Goal: Task Accomplishment & Management: Manage account settings

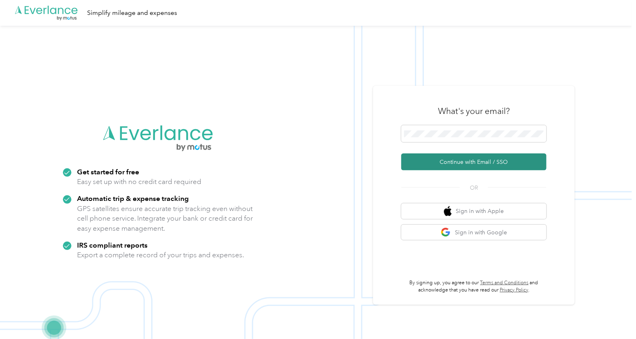
click at [476, 160] on button "Continue with Email / SSO" at bounding box center [473, 162] width 145 height 17
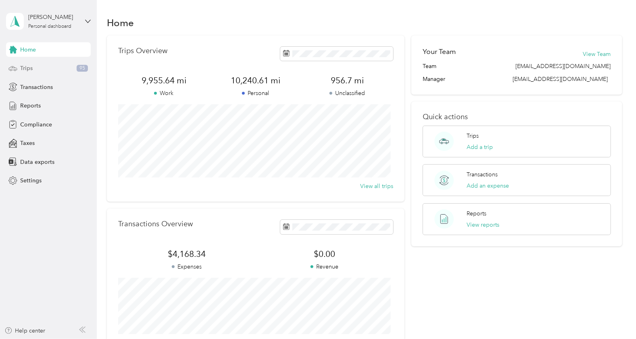
click at [47, 67] on div "Trips 95" at bounding box center [48, 68] width 85 height 15
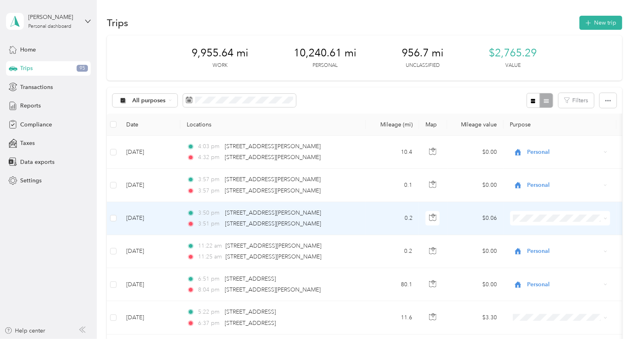
click at [605, 220] on icon at bounding box center [605, 219] width 4 height 4
click at [562, 247] on span "Personal" at bounding box center [567, 247] width 75 height 8
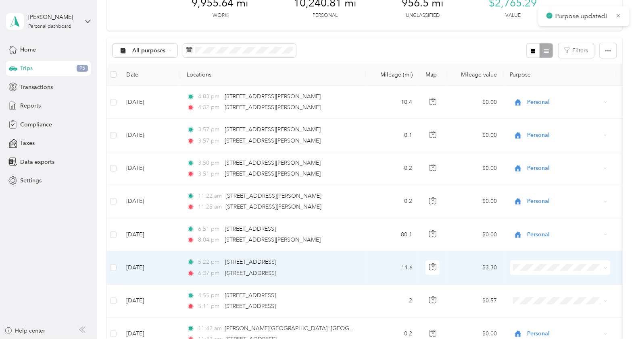
scroll to position [100, 0]
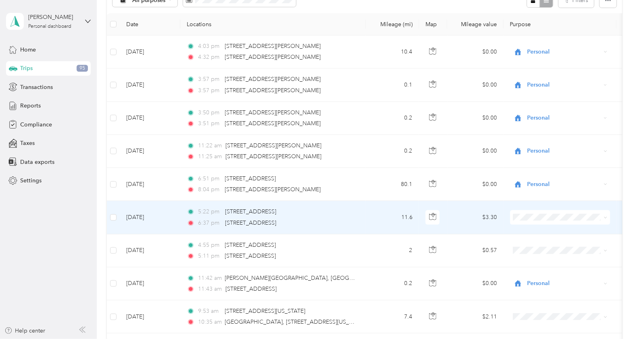
click at [605, 218] on icon at bounding box center [605, 218] width 4 height 4
click at [560, 248] on li "Personal" at bounding box center [560, 243] width 100 height 14
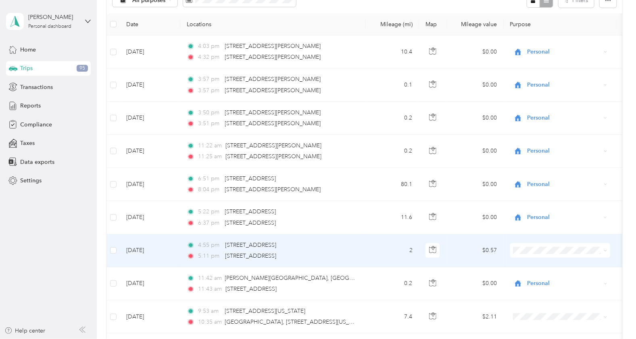
click at [605, 251] on icon at bounding box center [605, 251] width 4 height 4
click at [576, 280] on span "Personal" at bounding box center [567, 278] width 75 height 8
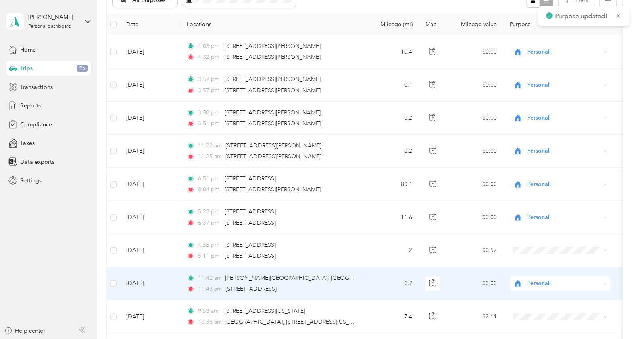
scroll to position [151, 0]
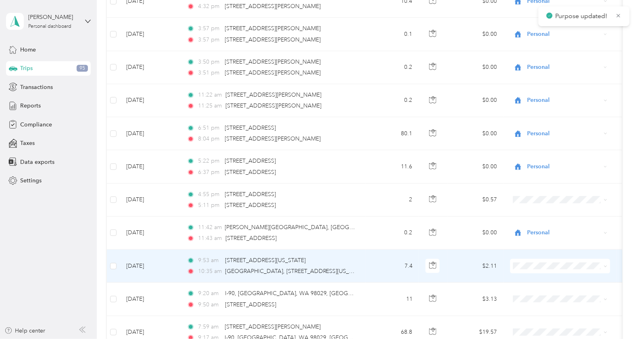
click at [604, 266] on icon at bounding box center [605, 267] width 4 height 4
click at [574, 292] on span "Personal" at bounding box center [567, 294] width 75 height 8
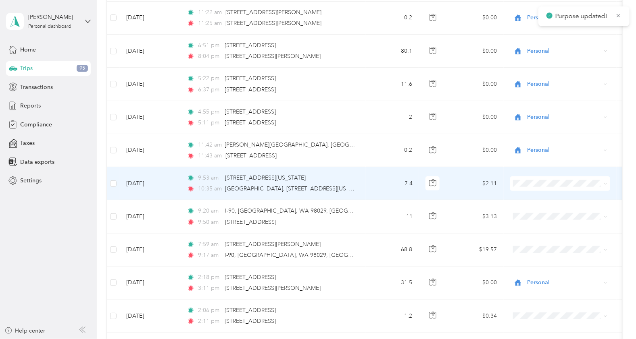
scroll to position [252, 0]
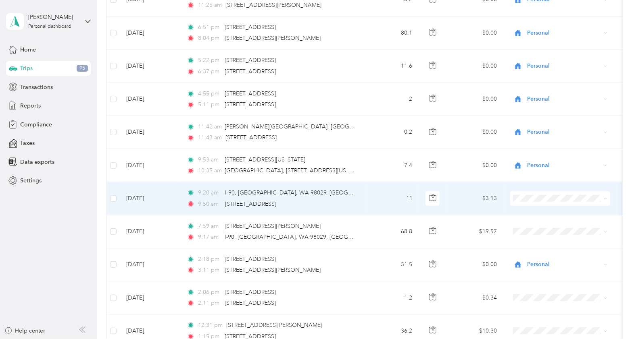
click at [603, 198] on icon at bounding box center [605, 199] width 4 height 4
click at [571, 227] on span "Personal" at bounding box center [567, 226] width 75 height 8
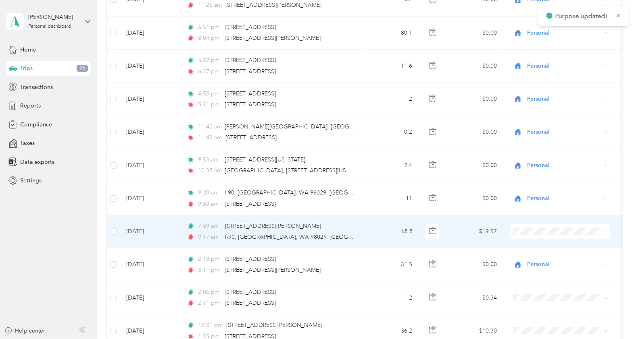
click at [605, 231] on icon at bounding box center [605, 232] width 4 height 4
click at [563, 258] on span "Personal" at bounding box center [567, 260] width 75 height 8
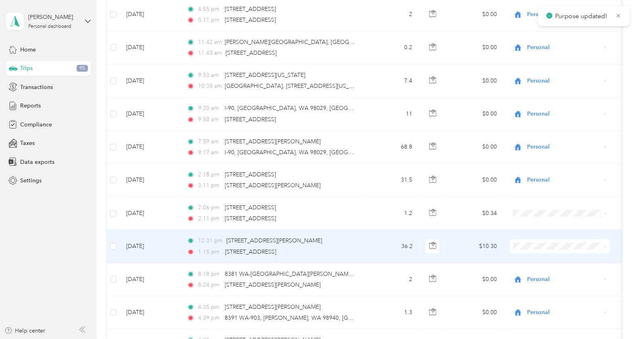
scroll to position [352, 0]
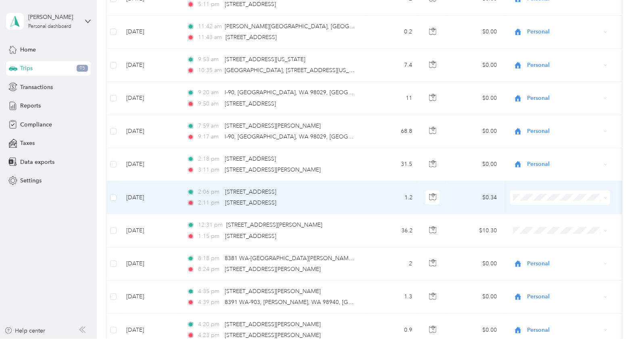
click at [605, 195] on span at bounding box center [605, 197] width 4 height 7
click at [605, 196] on icon at bounding box center [605, 198] width 4 height 4
click at [580, 227] on span "Personal" at bounding box center [567, 225] width 75 height 8
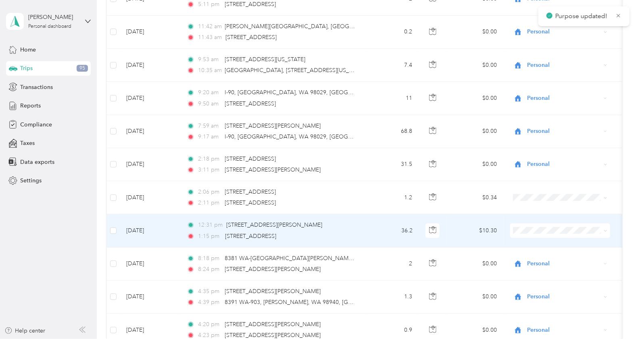
click at [605, 231] on icon at bounding box center [605, 231] width 4 height 4
click at [568, 256] on span "Personal" at bounding box center [567, 258] width 75 height 8
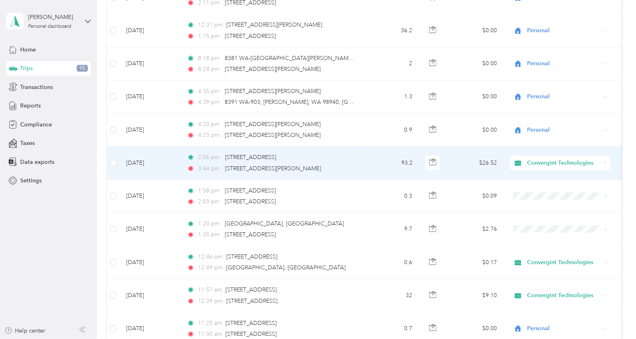
scroll to position [554, 0]
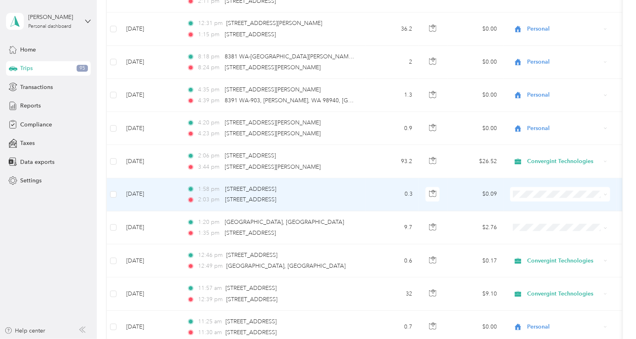
click at [608, 193] on span at bounding box center [560, 194] width 100 height 15
click at [604, 193] on icon at bounding box center [605, 195] width 4 height 4
click at [589, 210] on span "Convergint Technologies" at bounding box center [567, 208] width 75 height 8
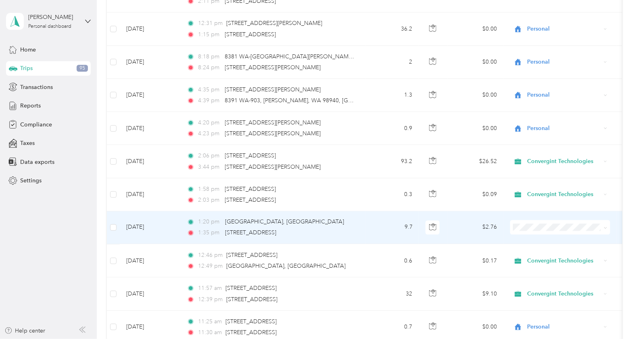
click at [607, 228] on icon at bounding box center [605, 229] width 4 height 4
click at [580, 241] on span "Convergint Technologies" at bounding box center [567, 241] width 75 height 8
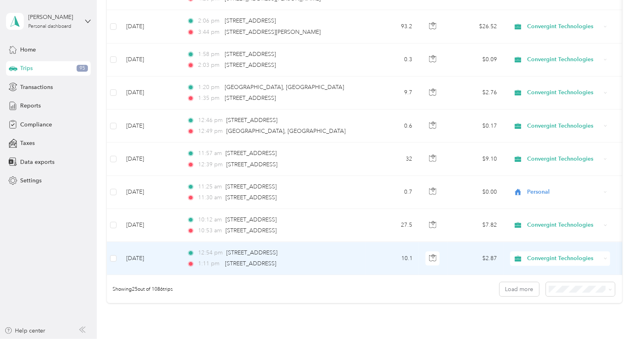
scroll to position [705, 0]
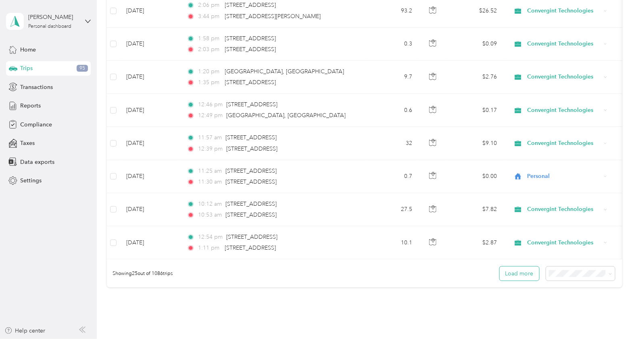
click at [521, 279] on button "Load more" at bounding box center [519, 274] width 40 height 14
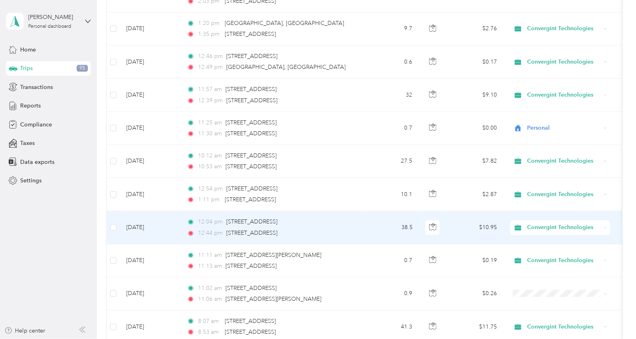
scroll to position [806, 0]
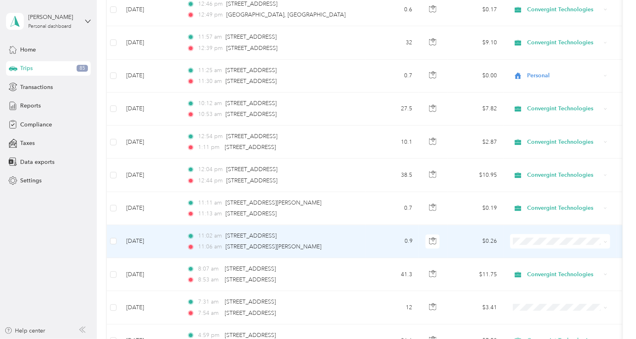
click at [605, 240] on icon at bounding box center [605, 242] width 4 height 4
click at [573, 254] on span "Convergint Technologies" at bounding box center [567, 254] width 75 height 8
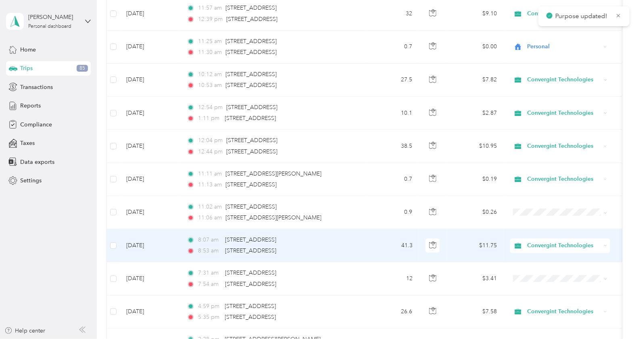
scroll to position [857, 0]
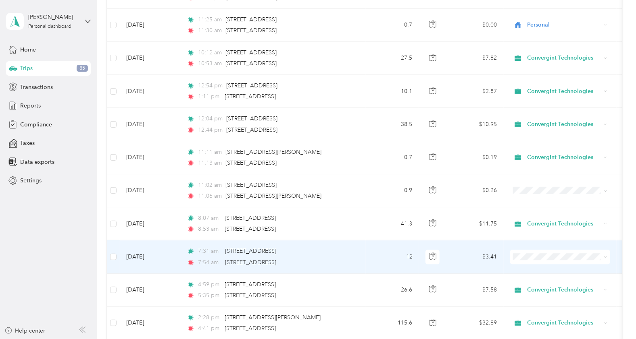
click at [604, 256] on icon at bounding box center [605, 258] width 4 height 4
click at [575, 268] on span "Convergint Technologies" at bounding box center [567, 269] width 75 height 8
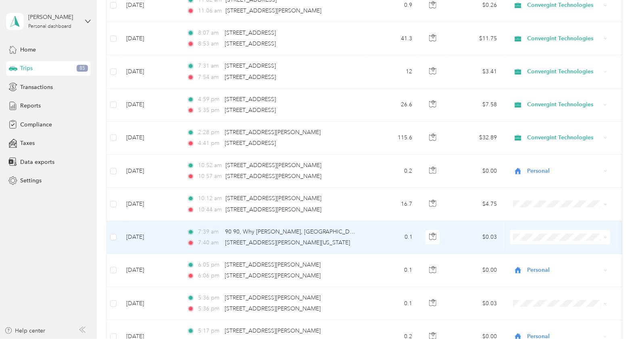
scroll to position [1058, 0]
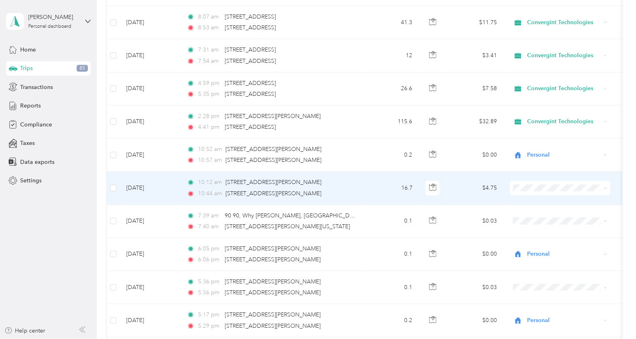
click at [606, 187] on icon at bounding box center [605, 189] width 4 height 4
click at [577, 217] on li "Personal" at bounding box center [560, 214] width 100 height 14
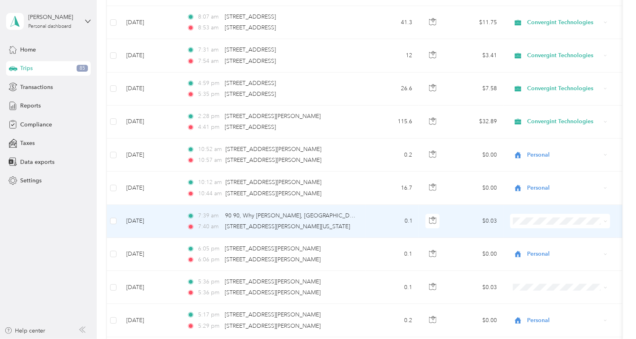
click at [607, 218] on span at bounding box center [560, 221] width 100 height 15
click at [604, 221] on icon at bounding box center [605, 222] width 2 height 2
click at [560, 245] on span "Personal" at bounding box center [567, 247] width 75 height 8
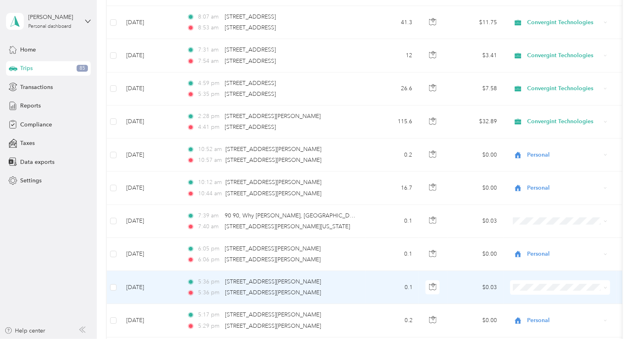
click at [603, 283] on span at bounding box center [604, 287] width 6 height 9
click at [604, 286] on icon at bounding box center [605, 288] width 4 height 4
click at [556, 316] on li "Personal" at bounding box center [560, 314] width 100 height 14
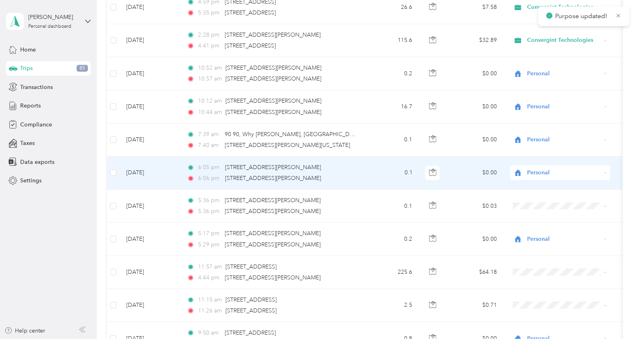
scroll to position [1159, 0]
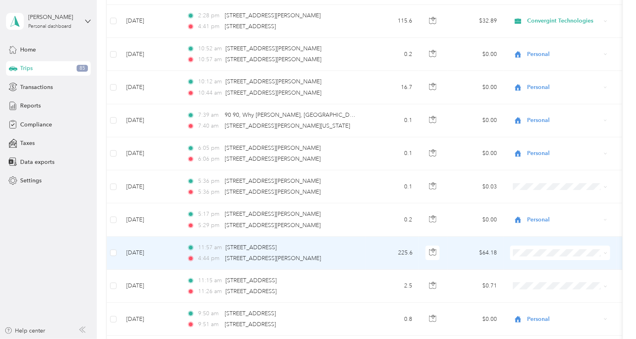
click at [603, 252] on icon at bounding box center [605, 254] width 4 height 4
click at [551, 280] on span "Personal" at bounding box center [567, 279] width 75 height 8
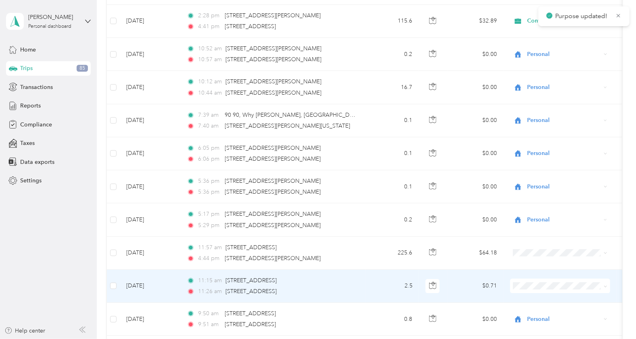
click at [608, 282] on span at bounding box center [560, 286] width 100 height 15
click at [605, 285] on icon at bounding box center [605, 287] width 4 height 4
click at [564, 312] on span "Personal" at bounding box center [567, 312] width 75 height 8
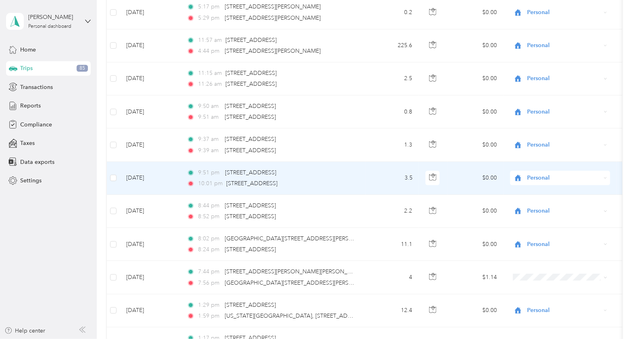
scroll to position [1410, 0]
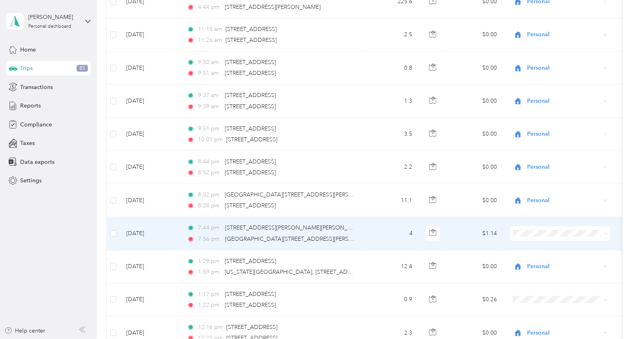
click at [607, 232] on icon at bounding box center [605, 234] width 4 height 4
click at [574, 258] on span "Personal" at bounding box center [567, 258] width 75 height 8
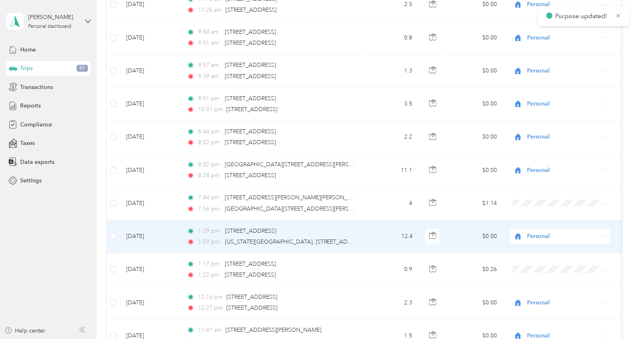
scroll to position [1461, 0]
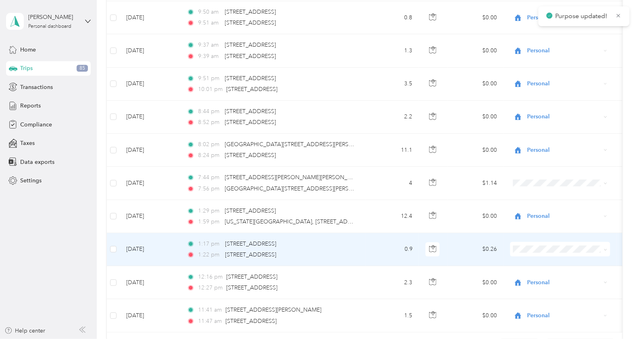
click at [607, 248] on icon at bounding box center [605, 250] width 4 height 4
click at [559, 272] on span "Personal" at bounding box center [567, 274] width 75 height 8
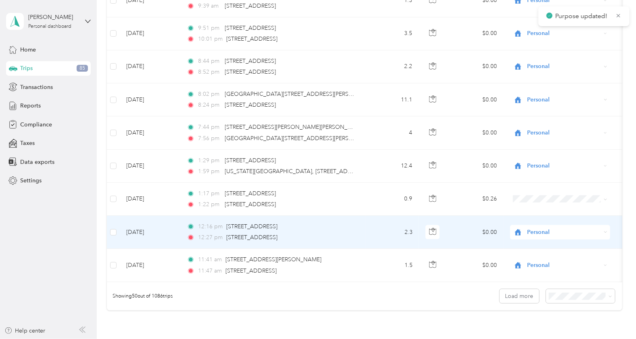
scroll to position [1561, 0]
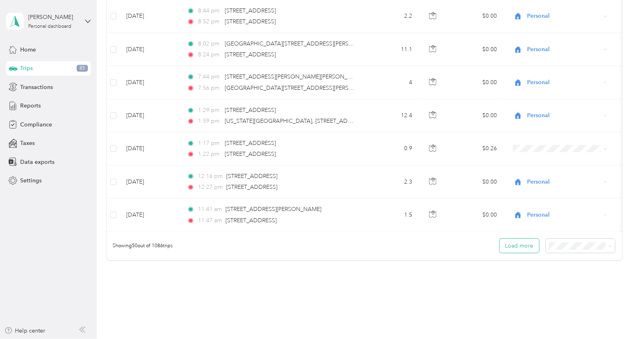
click at [524, 250] on button "Load more" at bounding box center [519, 246] width 40 height 14
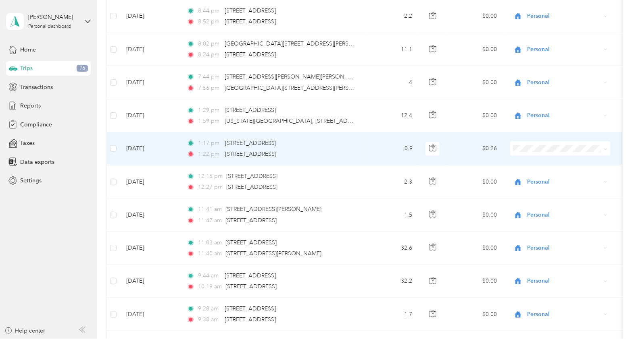
click at [606, 148] on icon at bounding box center [605, 150] width 4 height 4
click at [554, 177] on li "Personal" at bounding box center [560, 173] width 100 height 14
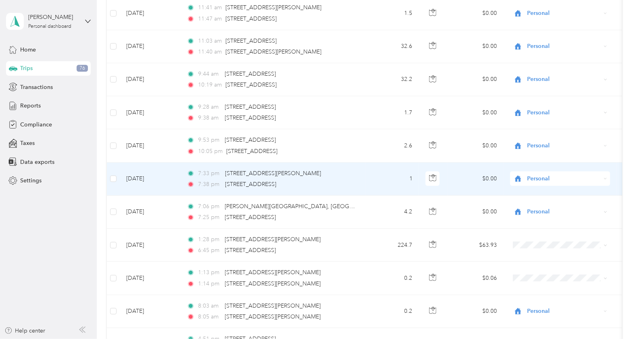
scroll to position [1814, 0]
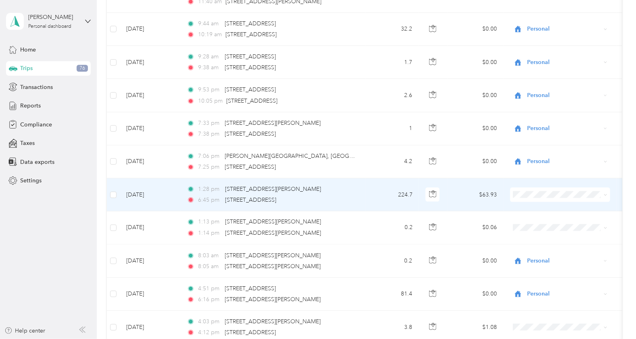
click at [604, 195] on icon at bounding box center [605, 196] width 2 height 2
click at [583, 214] on li "Personal" at bounding box center [560, 218] width 100 height 14
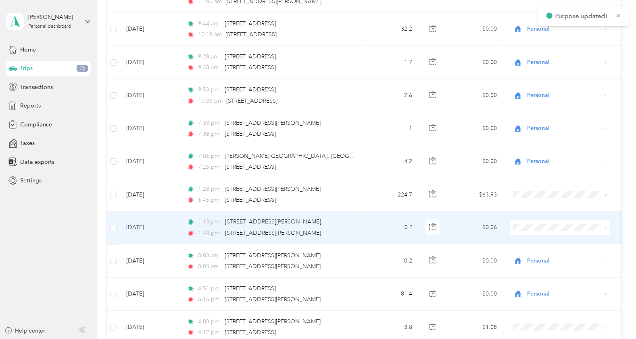
click at [603, 224] on span at bounding box center [604, 228] width 6 height 9
click at [601, 224] on span at bounding box center [604, 228] width 6 height 9
click at [605, 227] on icon at bounding box center [605, 229] width 4 height 4
click at [571, 252] on span "Personal" at bounding box center [567, 252] width 75 height 8
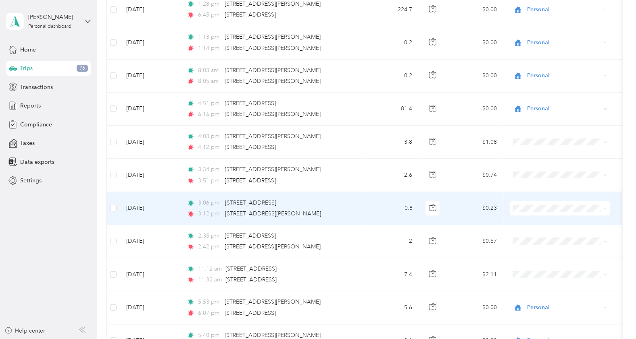
scroll to position [2015, 0]
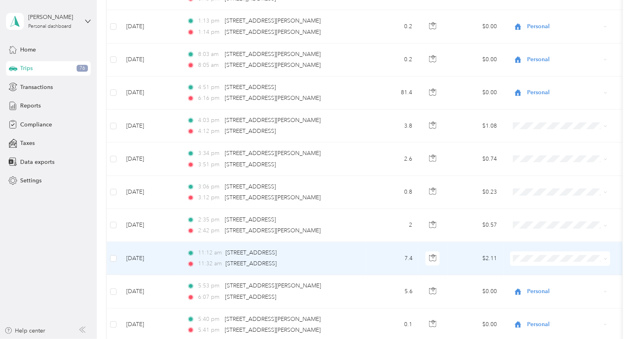
click at [605, 257] on icon at bounding box center [605, 259] width 4 height 4
click at [590, 270] on li "Convergint Technologies" at bounding box center [560, 268] width 100 height 14
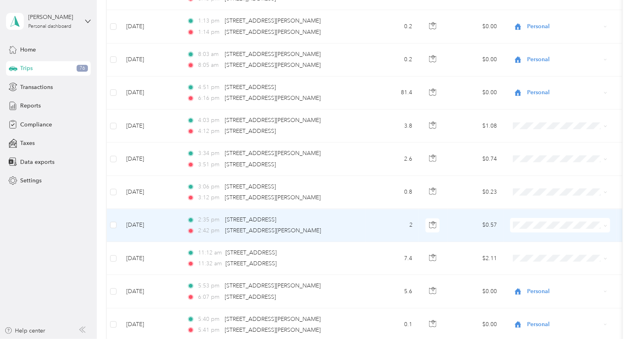
click at [605, 222] on span at bounding box center [605, 225] width 4 height 7
click at [605, 224] on icon at bounding box center [605, 226] width 4 height 4
click at [586, 232] on span "Convergint Technologies" at bounding box center [567, 235] width 75 height 8
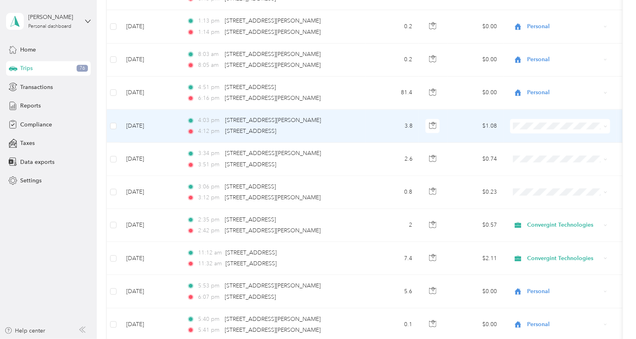
click at [604, 125] on icon at bounding box center [605, 127] width 4 height 4
click at [582, 138] on li "Convergint Technologies" at bounding box center [560, 136] width 100 height 14
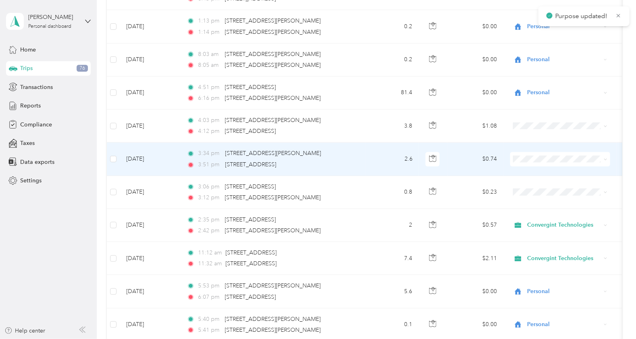
click at [605, 158] on icon at bounding box center [605, 160] width 4 height 4
click at [598, 166] on span "Convergint Technologies" at bounding box center [567, 167] width 75 height 8
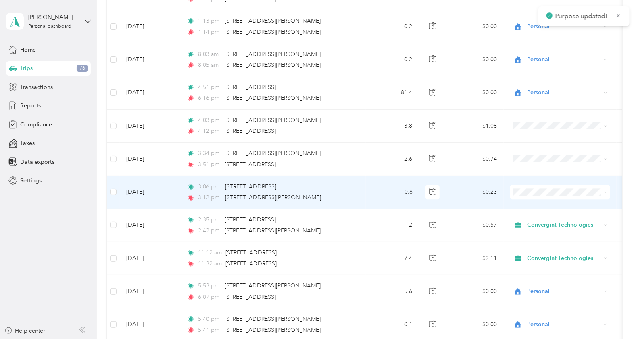
click at [604, 191] on icon at bounding box center [605, 193] width 4 height 4
click at [590, 202] on span "Convergint Technologies" at bounding box center [567, 202] width 75 height 8
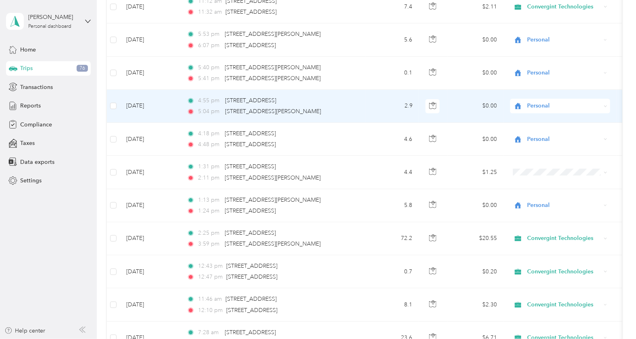
scroll to position [2217, 0]
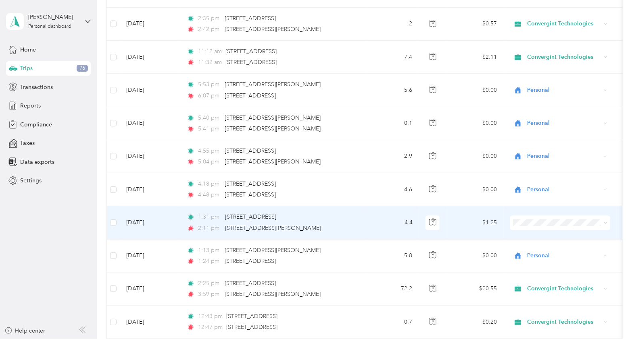
click at [607, 216] on span at bounding box center [560, 223] width 100 height 15
click at [605, 221] on icon at bounding box center [605, 223] width 4 height 4
click at [568, 244] on span "Personal" at bounding box center [567, 246] width 75 height 8
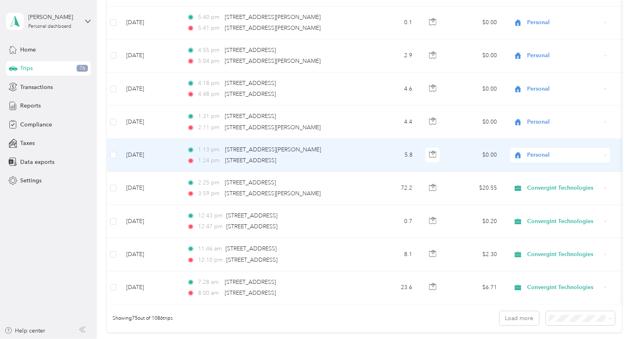
scroll to position [2368, 0]
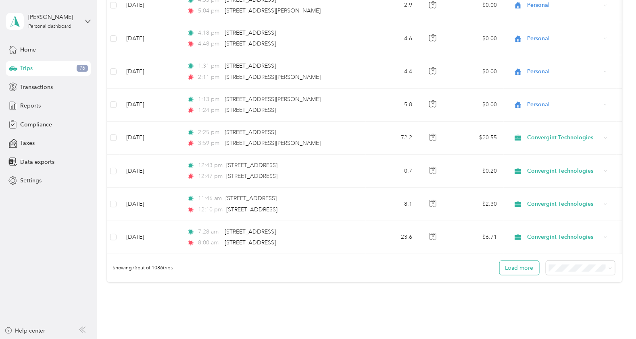
click at [508, 272] on button "Load more" at bounding box center [519, 268] width 40 height 14
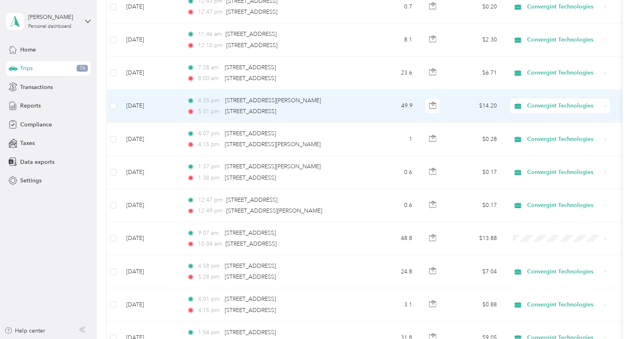
scroll to position [2569, 0]
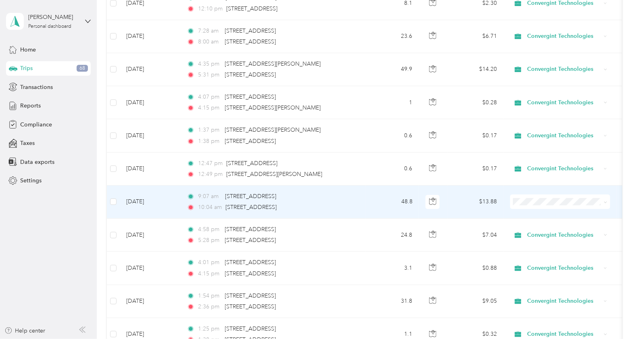
click at [605, 201] on icon at bounding box center [605, 203] width 4 height 4
click at [561, 211] on span "Convergint Technologies" at bounding box center [567, 210] width 75 height 8
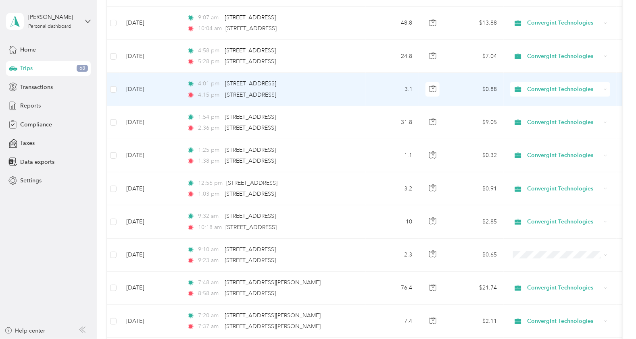
scroll to position [2771, 0]
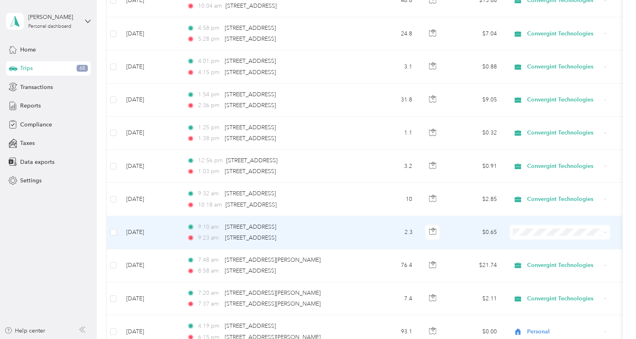
click at [603, 228] on span at bounding box center [604, 232] width 6 height 9
click at [605, 231] on icon at bounding box center [605, 233] width 4 height 4
click at [585, 239] on span "Convergint Technologies" at bounding box center [567, 239] width 75 height 8
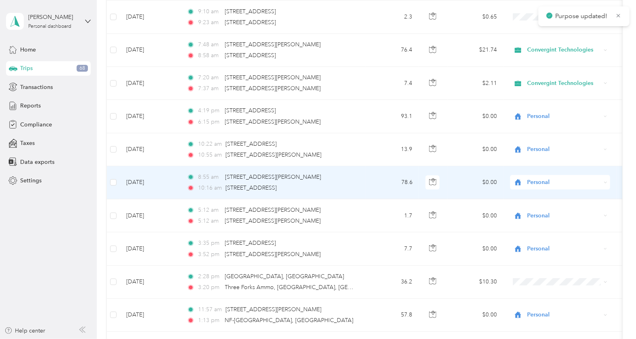
scroll to position [3023, 0]
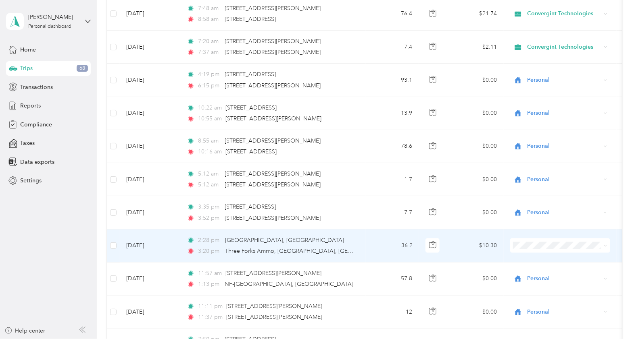
click at [606, 242] on span at bounding box center [605, 245] width 4 height 7
click at [605, 241] on span at bounding box center [604, 245] width 6 height 9
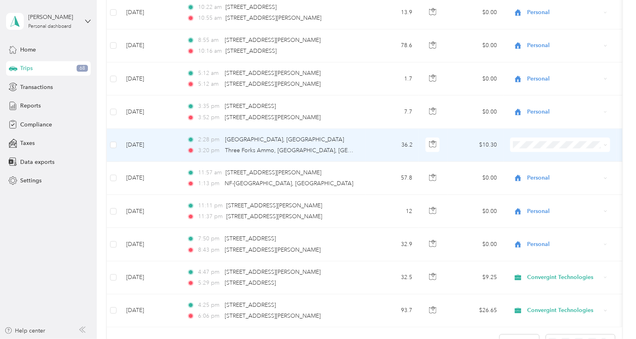
click at [607, 138] on span at bounding box center [560, 145] width 100 height 15
click at [539, 164] on span "Personal" at bounding box center [567, 166] width 75 height 8
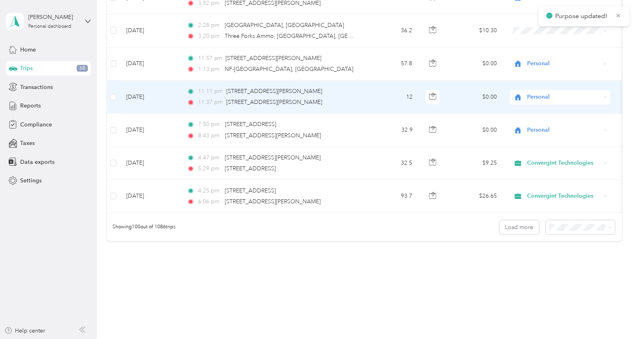
scroll to position [3250, 0]
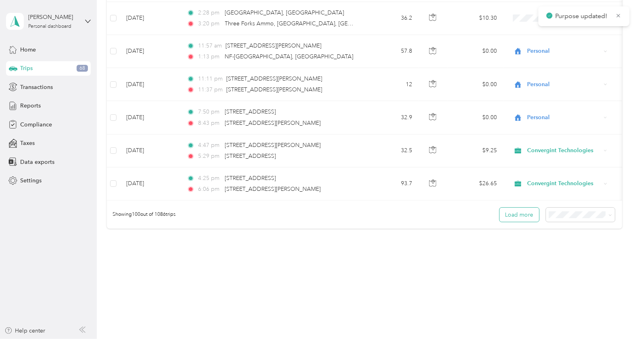
click at [520, 214] on button "Load more" at bounding box center [519, 215] width 40 height 14
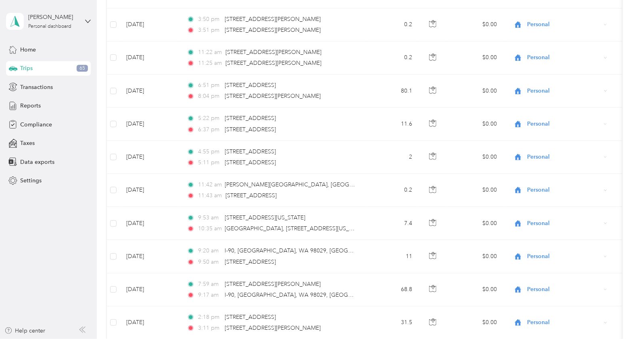
scroll to position [0, 0]
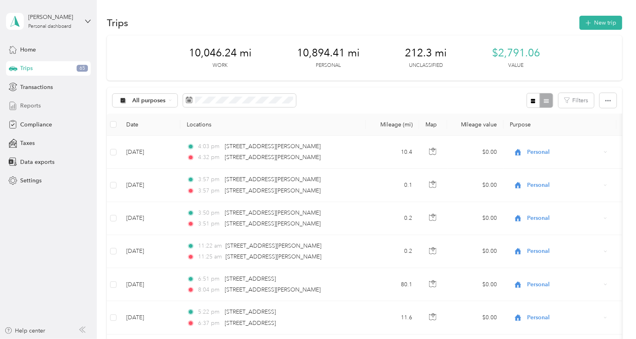
click at [40, 105] on span "Reports" at bounding box center [30, 106] width 21 height 8
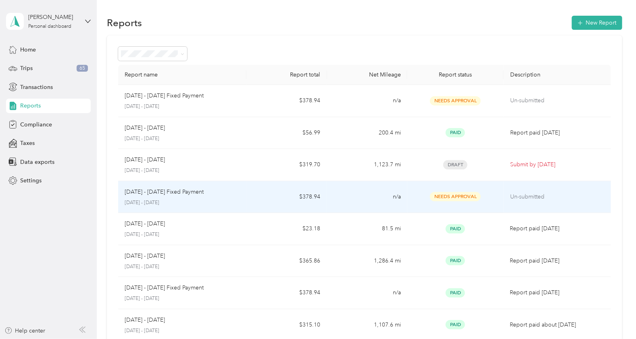
click at [350, 194] on td "n/a" at bounding box center [367, 197] width 80 height 32
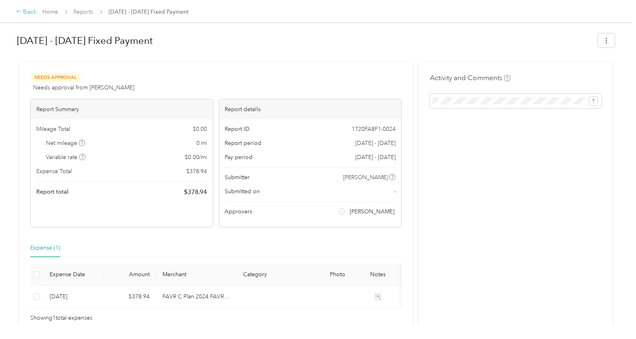
click at [20, 12] on icon at bounding box center [19, 11] width 6 height 6
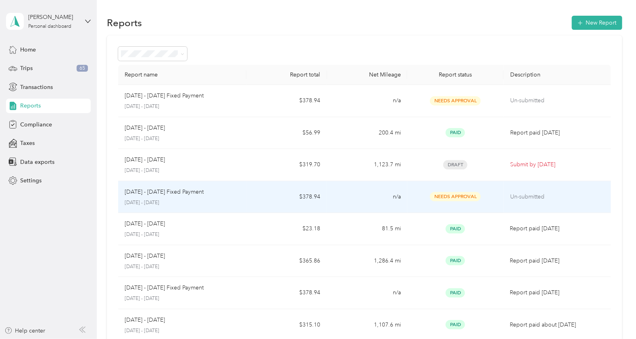
drag, startPoint x: 382, startPoint y: 198, endPoint x: 353, endPoint y: 197, distance: 28.6
click at [353, 197] on td "n/a" at bounding box center [367, 197] width 80 height 32
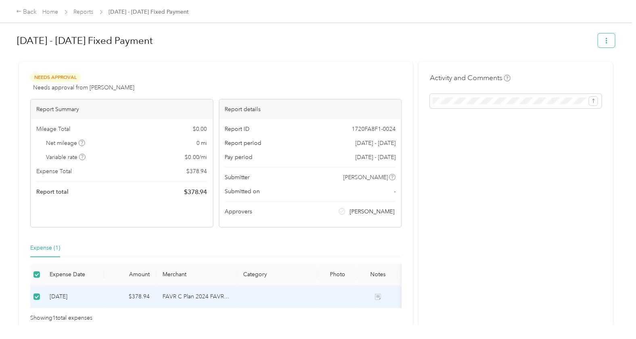
click at [605, 40] on icon "button" at bounding box center [606, 41] width 6 height 6
click at [462, 41] on h1 "[DATE] - [DATE] Fixed Payment" at bounding box center [304, 40] width 575 height 19
click at [521, 218] on div "Activity and Comments" at bounding box center [515, 198] width 194 height 272
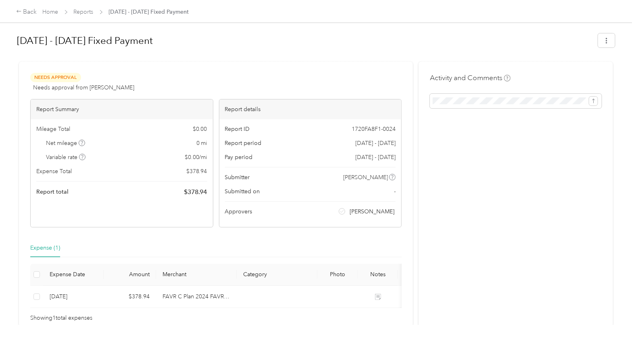
click at [44, 247] on div "Expense (1)" at bounding box center [45, 248] width 30 height 9
click at [23, 13] on div "Back" at bounding box center [26, 12] width 21 height 10
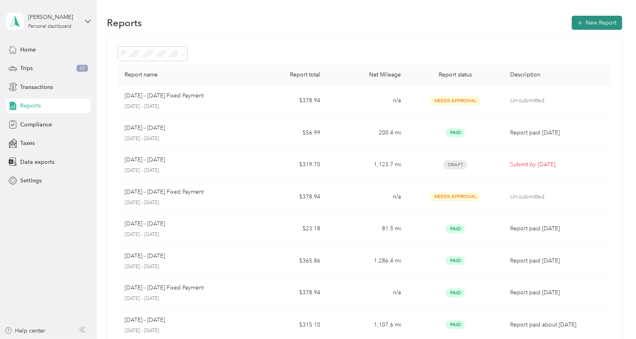
click at [603, 25] on button "New Report" at bounding box center [597, 23] width 50 height 14
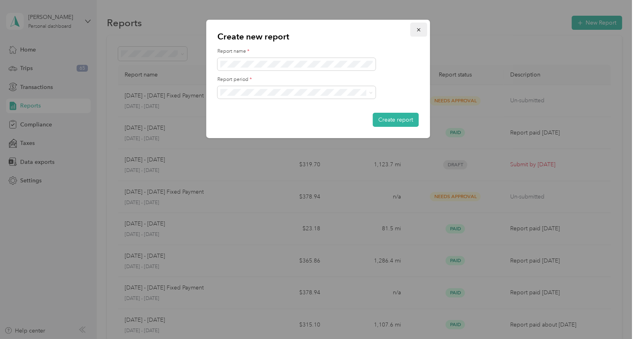
click at [420, 29] on icon "button" at bounding box center [419, 30] width 6 height 6
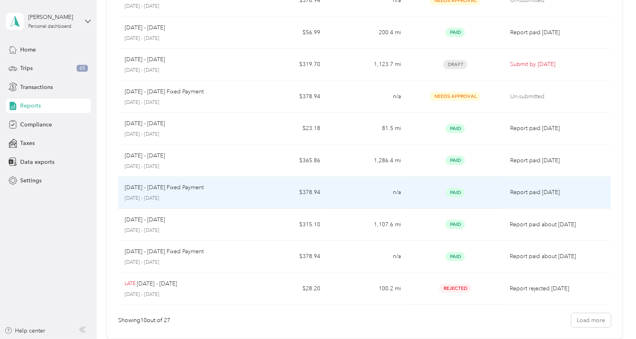
scroll to position [50, 0]
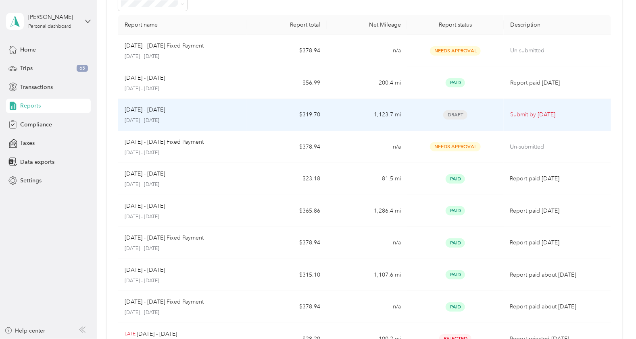
click at [530, 113] on p "Submit by [DATE]" at bounding box center [557, 114] width 94 height 9
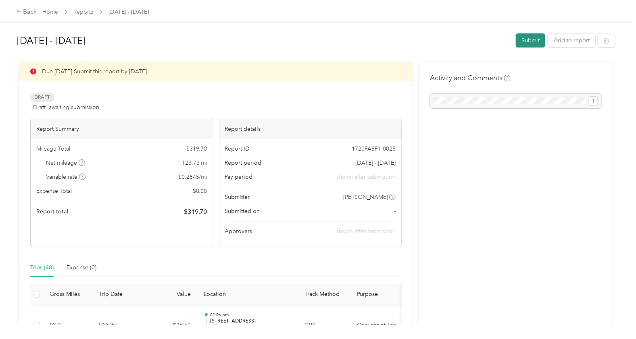
click at [521, 38] on button "Submit" at bounding box center [530, 40] width 29 height 14
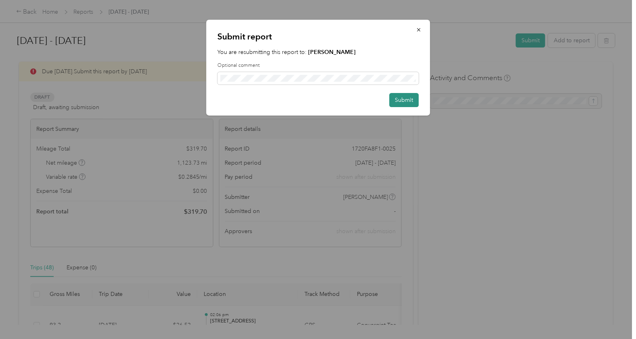
click at [404, 98] on button "Submit" at bounding box center [403, 100] width 29 height 14
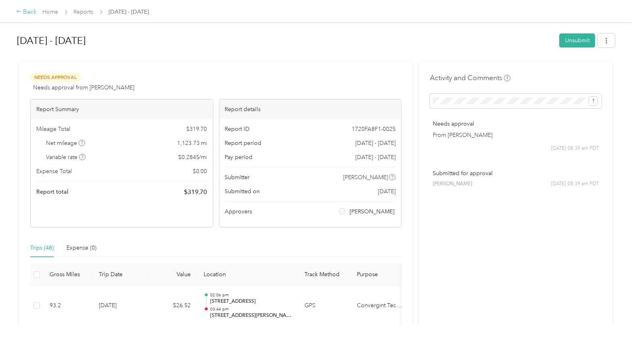
click at [20, 10] on icon at bounding box center [19, 11] width 6 height 6
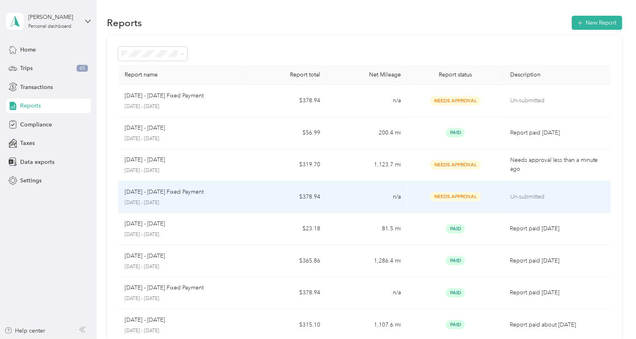
click at [196, 193] on p "[DATE] - [DATE] Fixed Payment" at bounding box center [164, 192] width 79 height 9
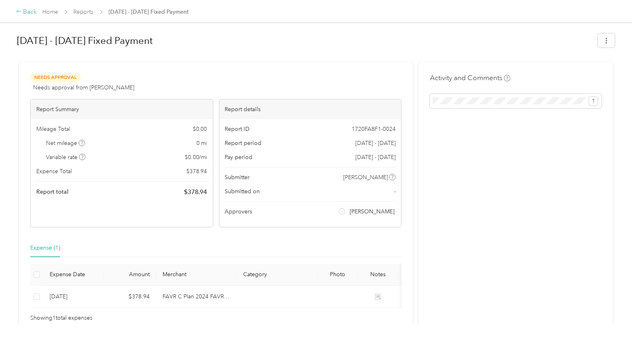
click at [25, 11] on div "Back" at bounding box center [26, 12] width 21 height 10
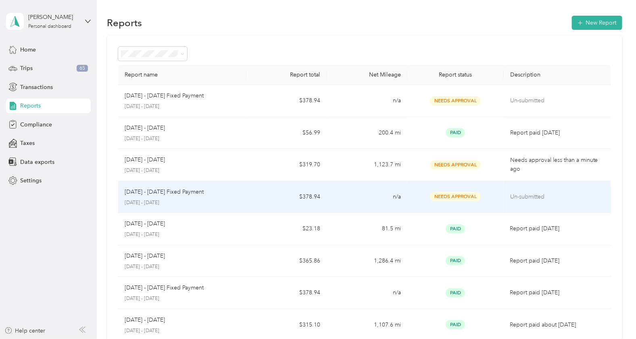
click at [540, 197] on p "Un-submitted" at bounding box center [557, 197] width 94 height 9
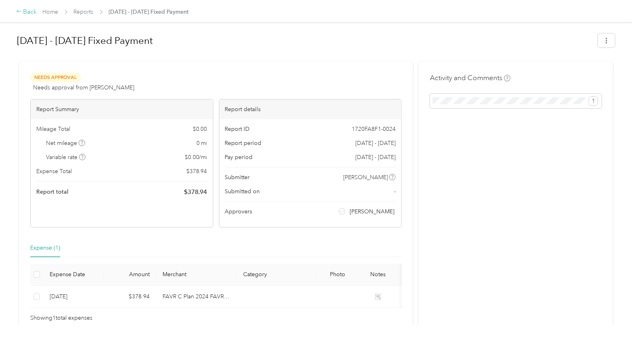
click at [20, 12] on icon at bounding box center [19, 11] width 6 height 6
